Goal: Information Seeking & Learning: Understand process/instructions

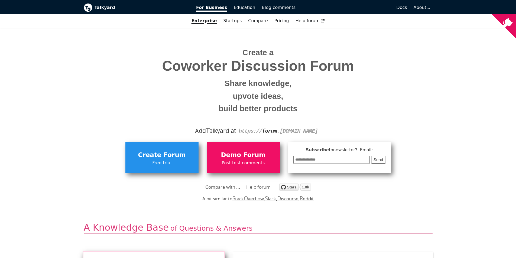
click at [242, 165] on span "Post test comments" at bounding box center [243, 162] width 68 height 7
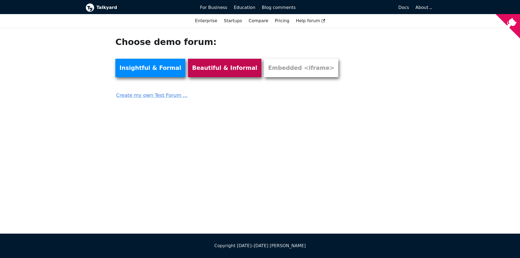
click at [195, 68] on link "Beautiful & Informal" at bounding box center [224, 68] width 73 height 18
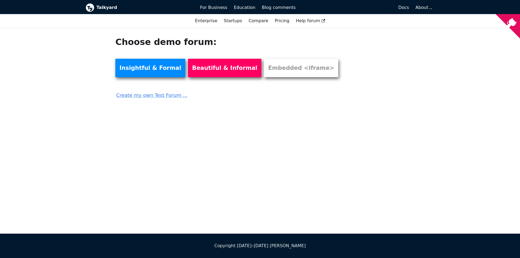
click at [103, 7] on b "Talkyard" at bounding box center [144, 7] width 96 height 7
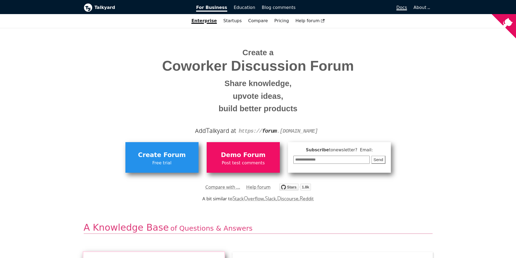
click at [402, 7] on span "Docs" at bounding box center [401, 7] width 11 height 5
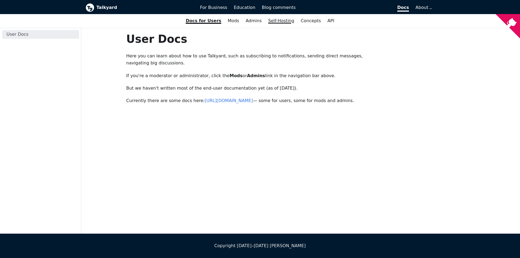
click at [283, 20] on link "Self-Hosting" at bounding box center [281, 20] width 32 height 9
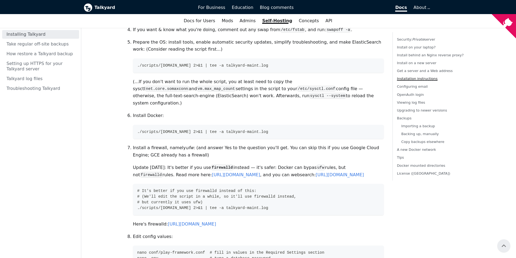
scroll to position [540, 0]
drag, startPoint x: 133, startPoint y: 103, endPoint x: 162, endPoint y: 101, distance: 28.2
click at [162, 112] on p "Install Docker:" at bounding box center [258, 115] width 251 height 7
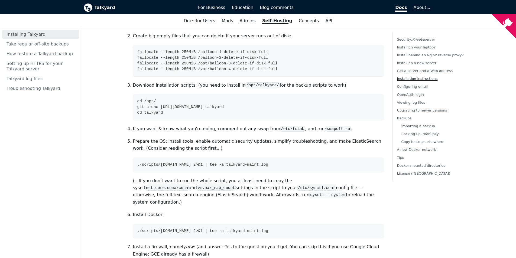
scroll to position [442, 0]
